Goal: Find specific page/section: Find specific page/section

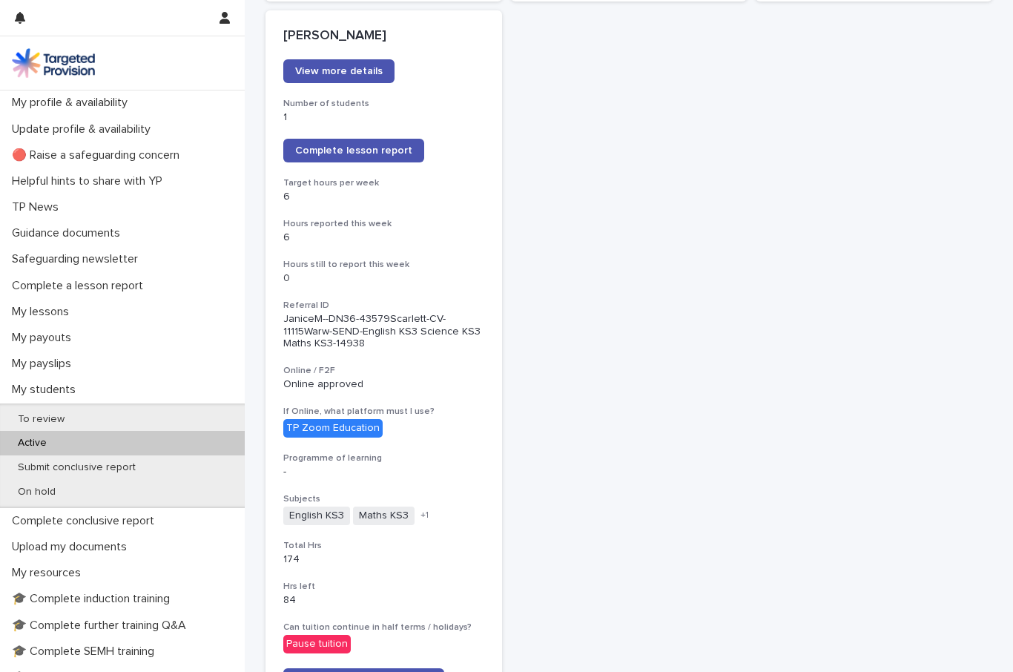
scroll to position [1276, 0]
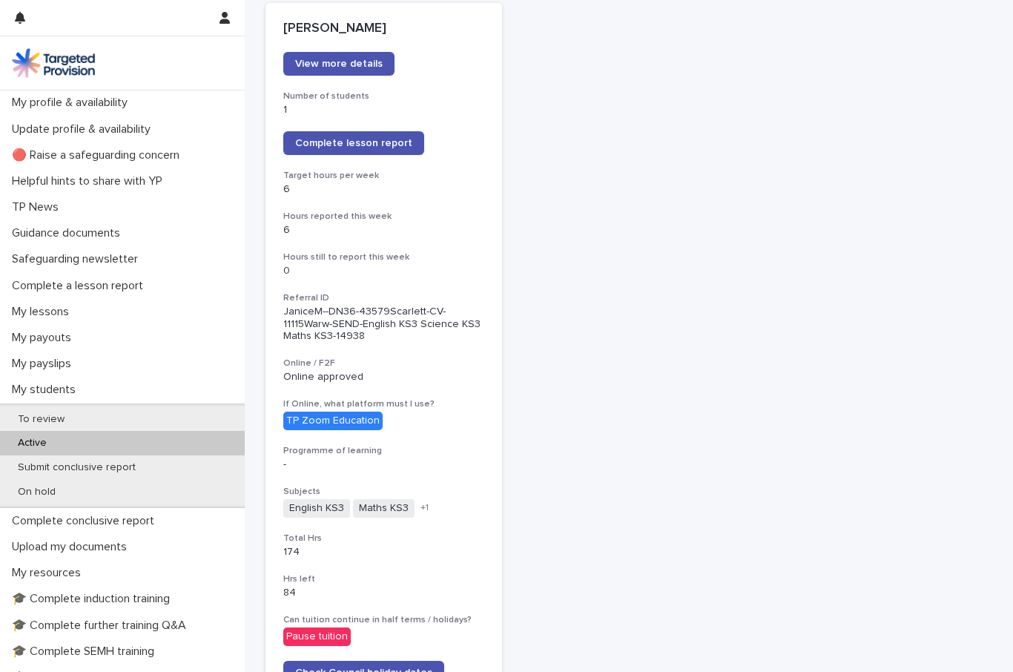
click at [396, 667] on span "Check Council holiday dates" at bounding box center [363, 672] width 137 height 10
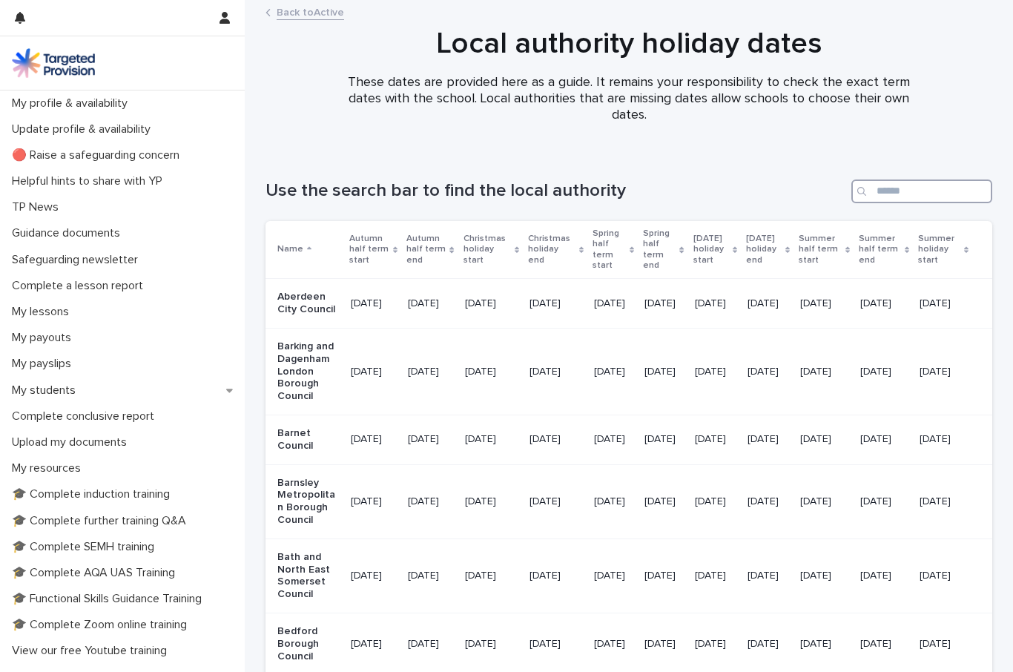
click at [875, 201] on input "Search" at bounding box center [921, 191] width 141 height 24
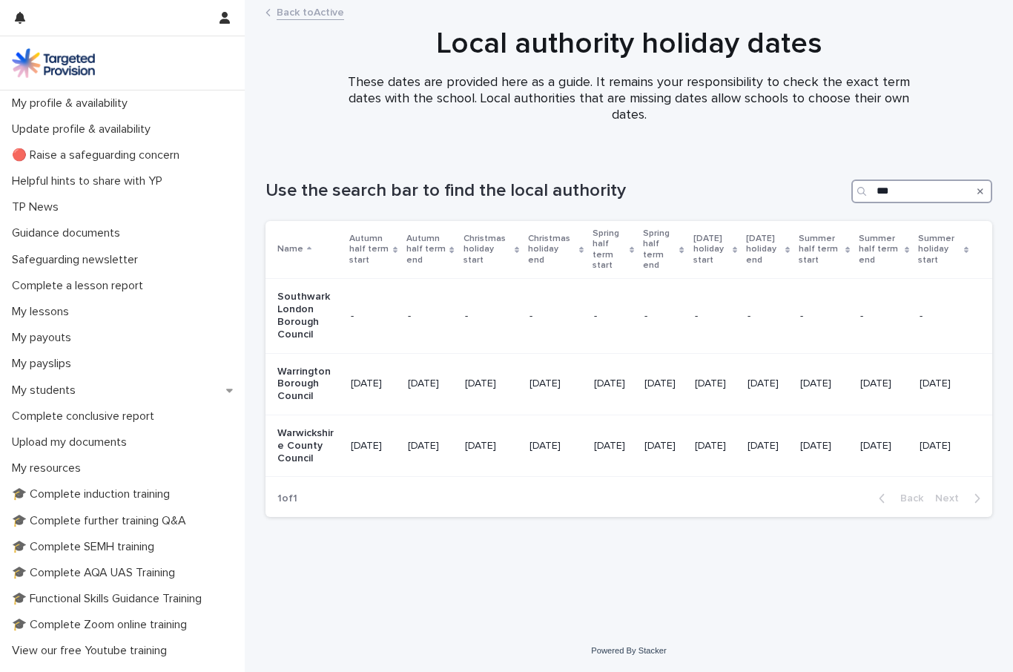
type input "***"
click at [981, 189] on icon "Search" at bounding box center [980, 191] width 6 height 6
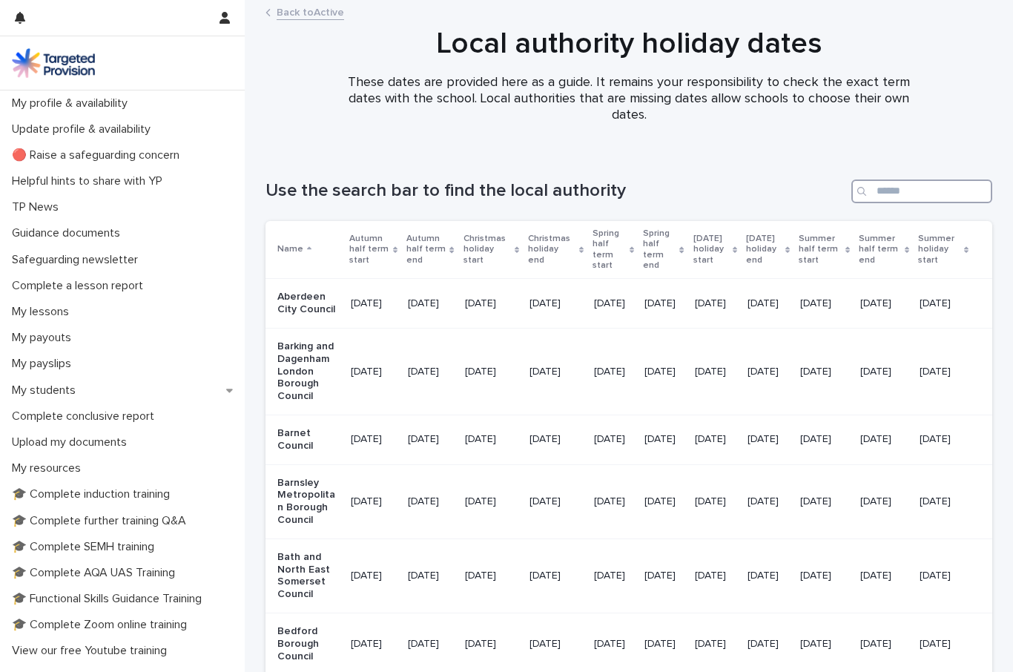
click at [895, 193] on input "Search" at bounding box center [921, 191] width 141 height 24
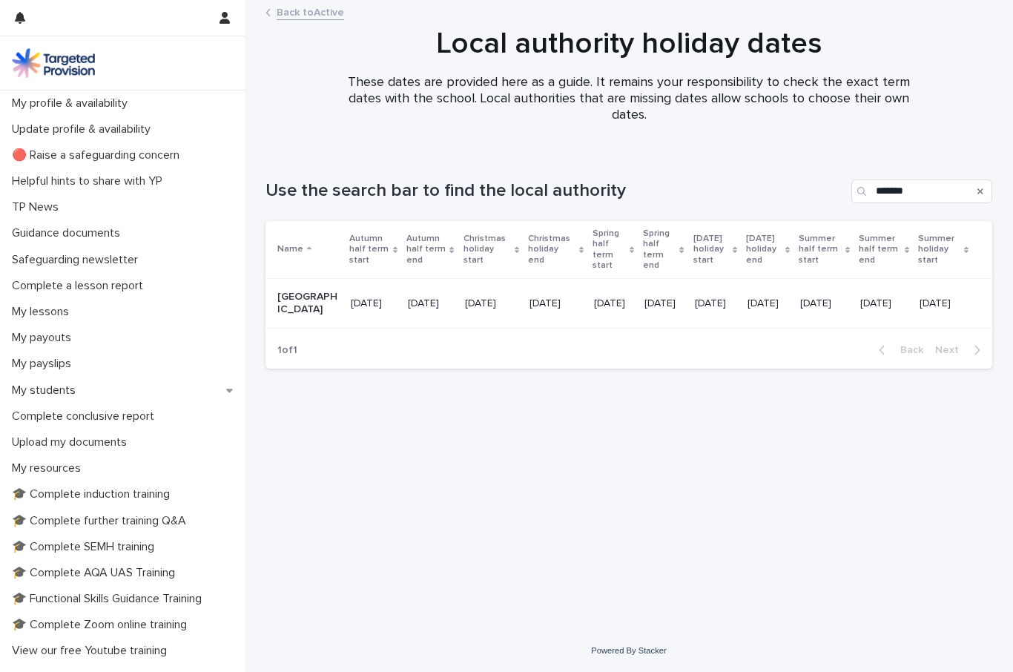
scroll to position [0, 50]
type input "*******"
click at [977, 194] on icon "Search" at bounding box center [980, 191] width 6 height 9
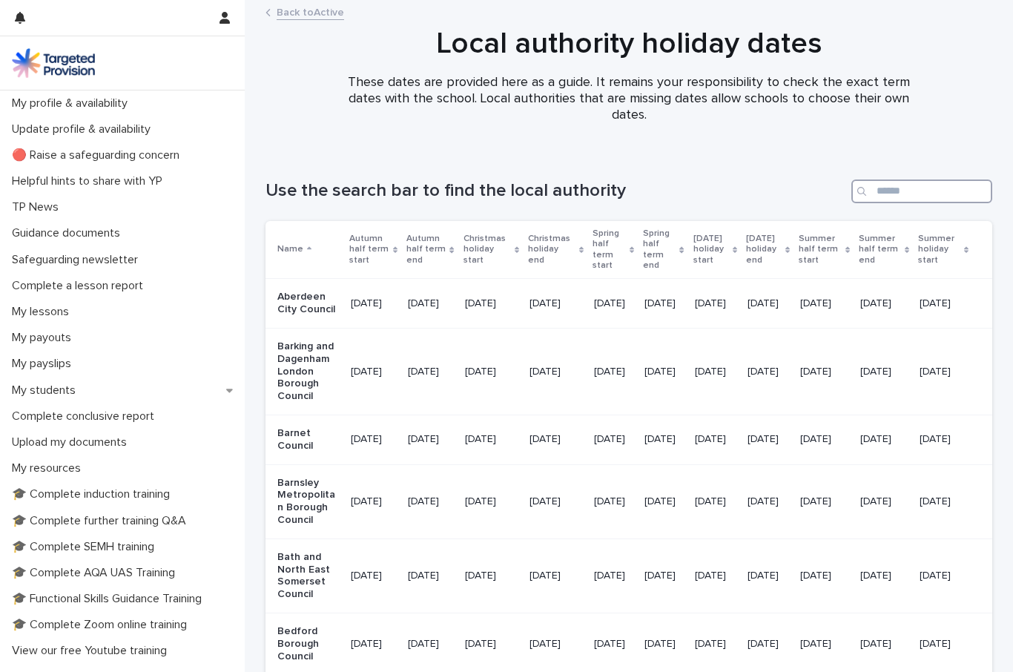
click at [895, 189] on input "Search" at bounding box center [921, 191] width 141 height 24
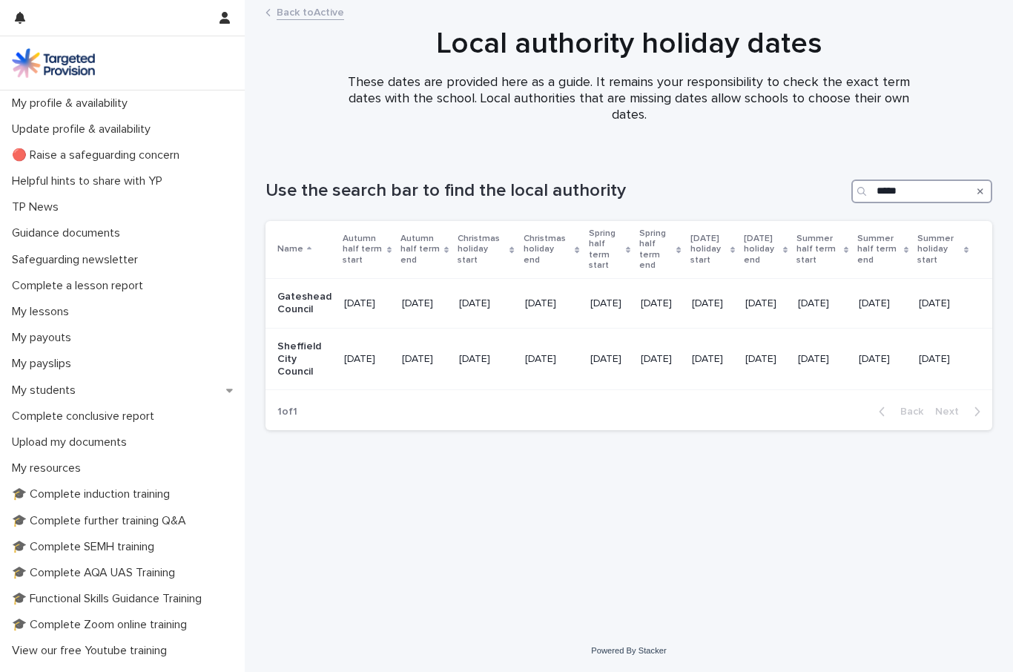
type input "*********"
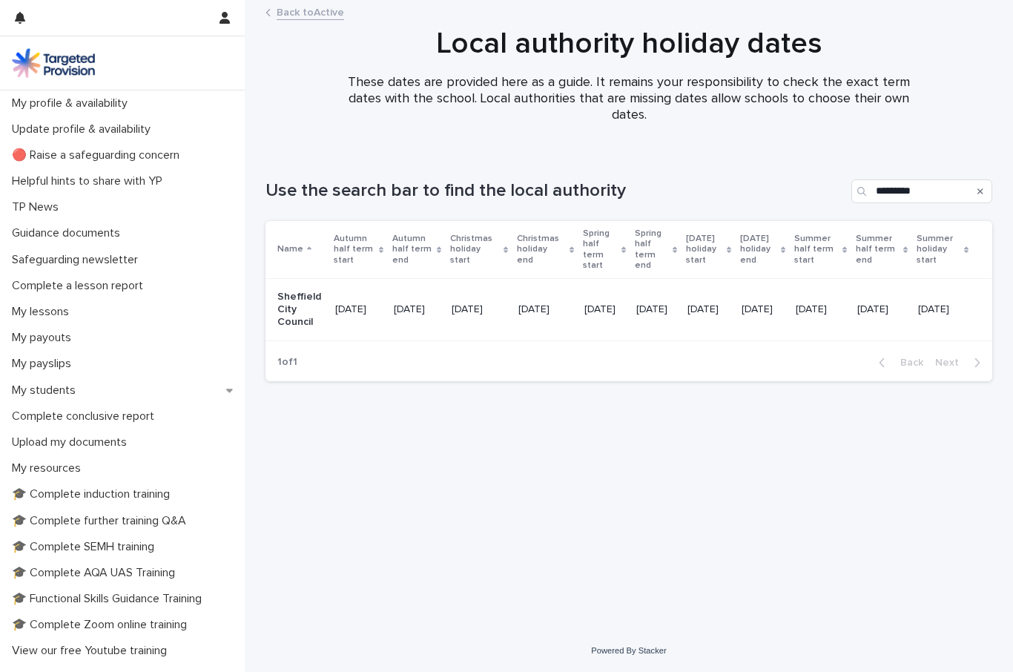
scroll to position [0, 56]
click at [60, 394] on p "My students" at bounding box center [47, 390] width 82 height 14
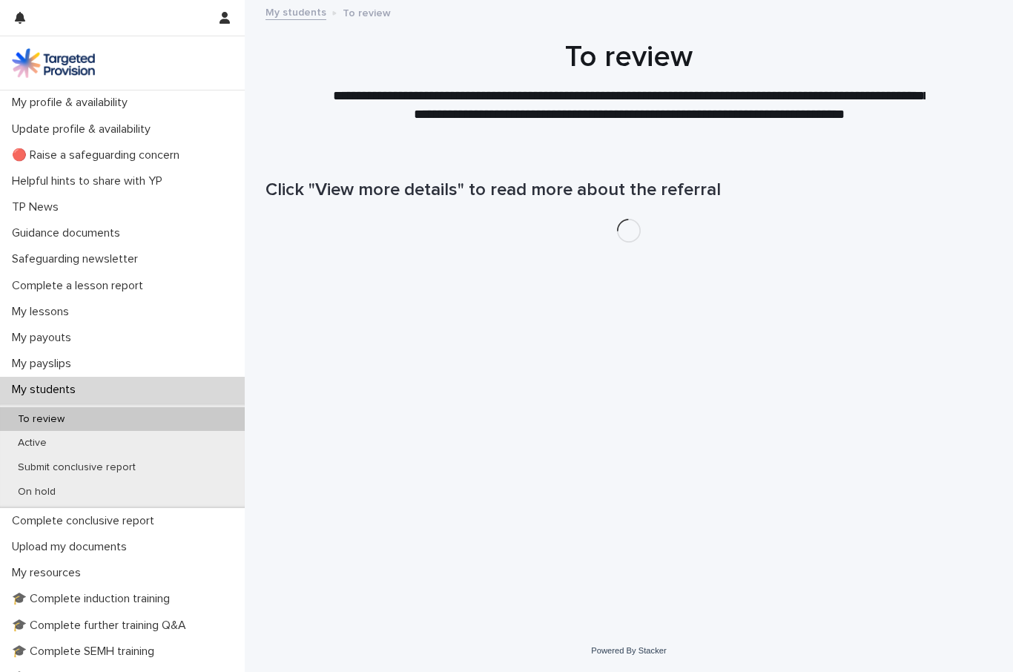
click at [40, 444] on p "Active" at bounding box center [32, 443] width 53 height 13
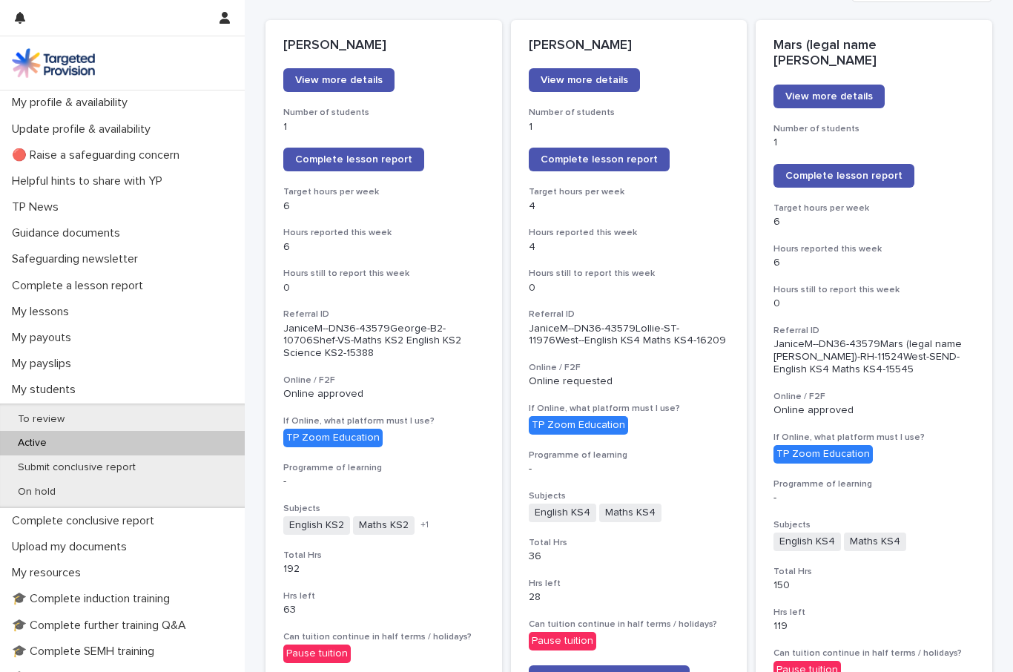
scroll to position [200, 0]
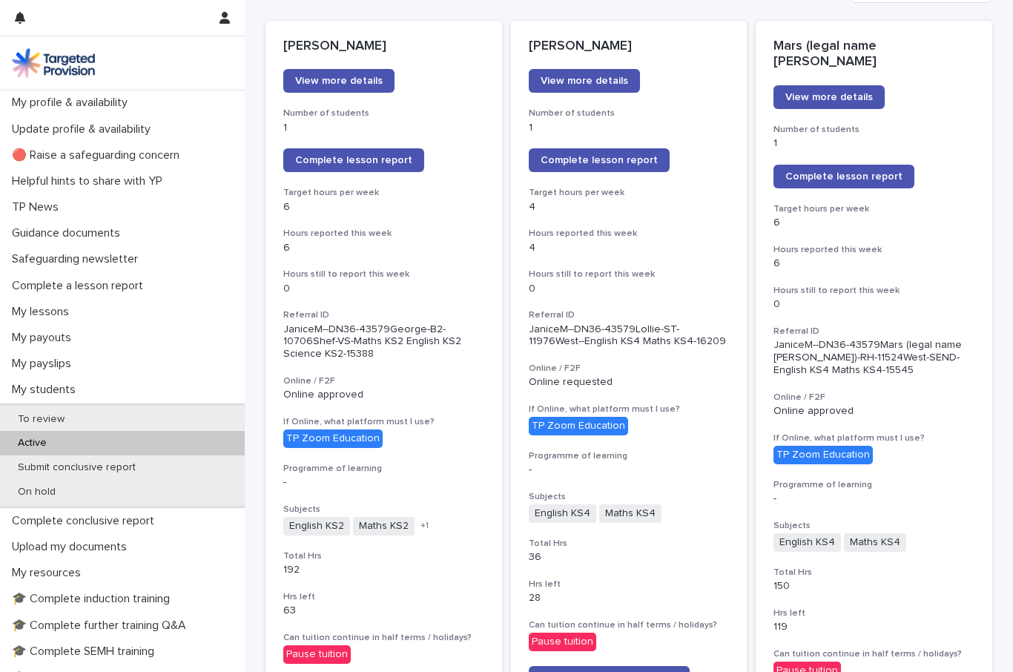
click at [612, 80] on span "View more details" at bounding box center [583, 81] width 87 height 10
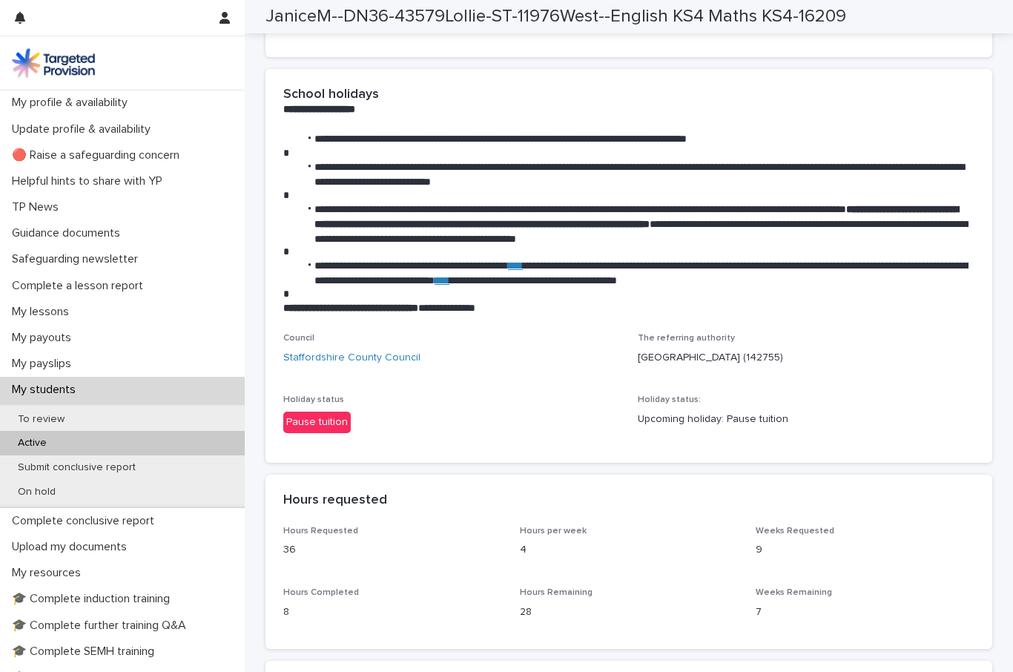
scroll to position [2197, 0]
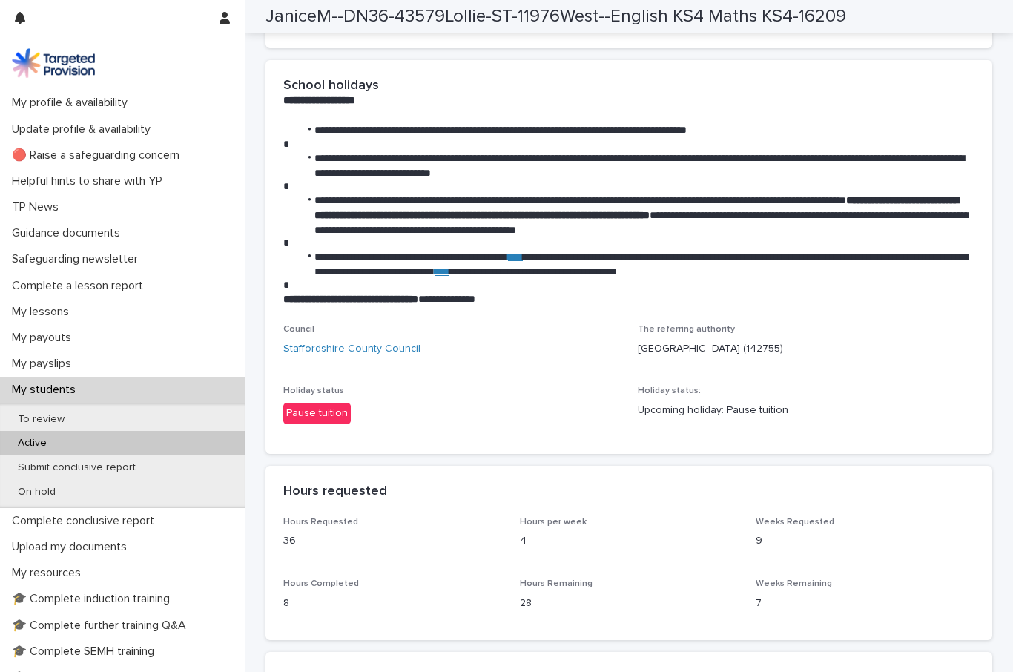
click at [380, 357] on link "Staffordshire County Council" at bounding box center [351, 349] width 137 height 16
